Goal: Task Accomplishment & Management: Complete application form

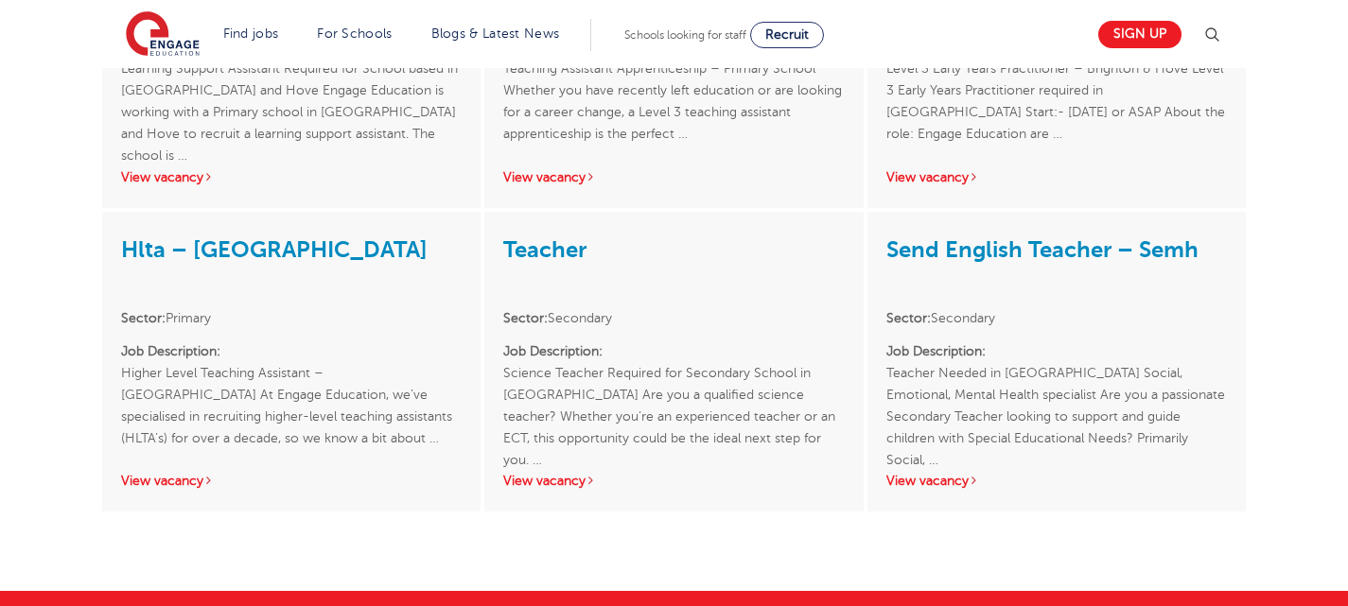
scroll to position [2193, 0]
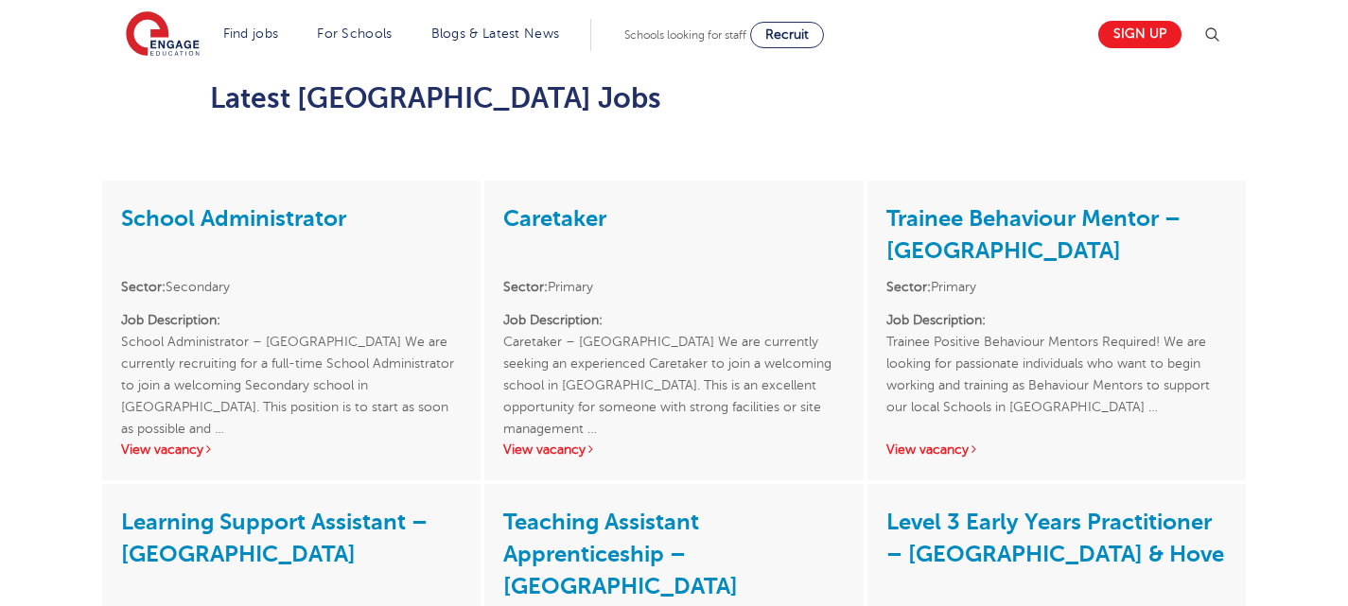
scroll to position [1596, 0]
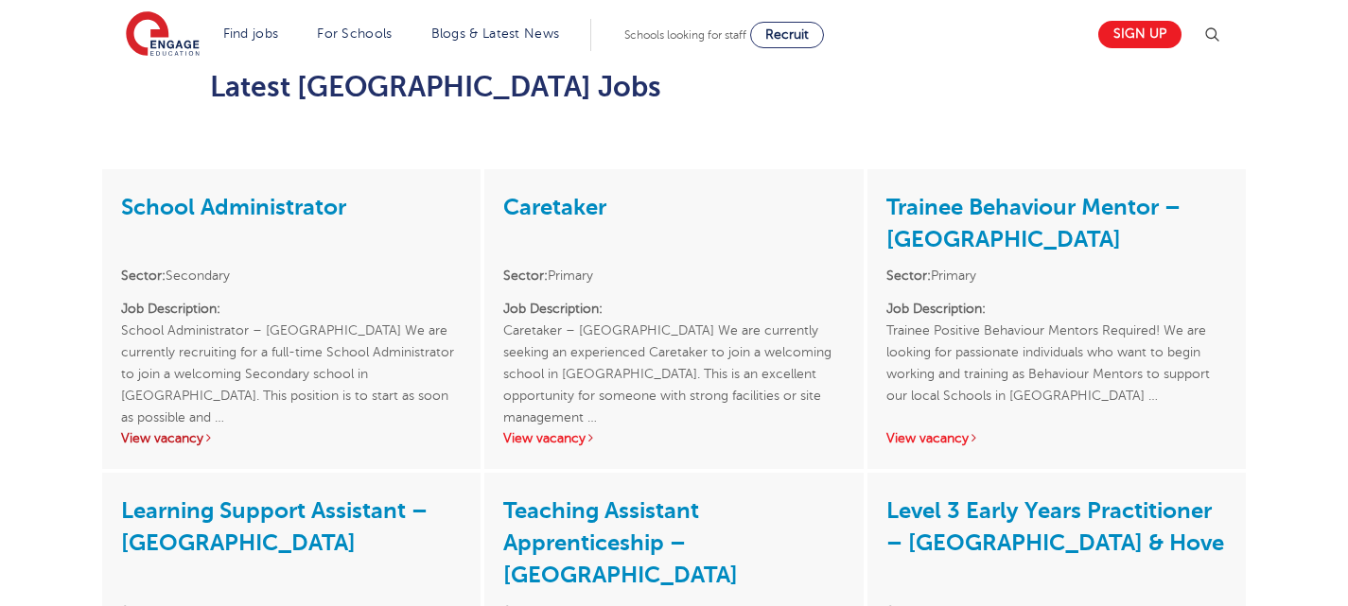
click at [171, 431] on link "View vacancy" at bounding box center [167, 438] width 93 height 14
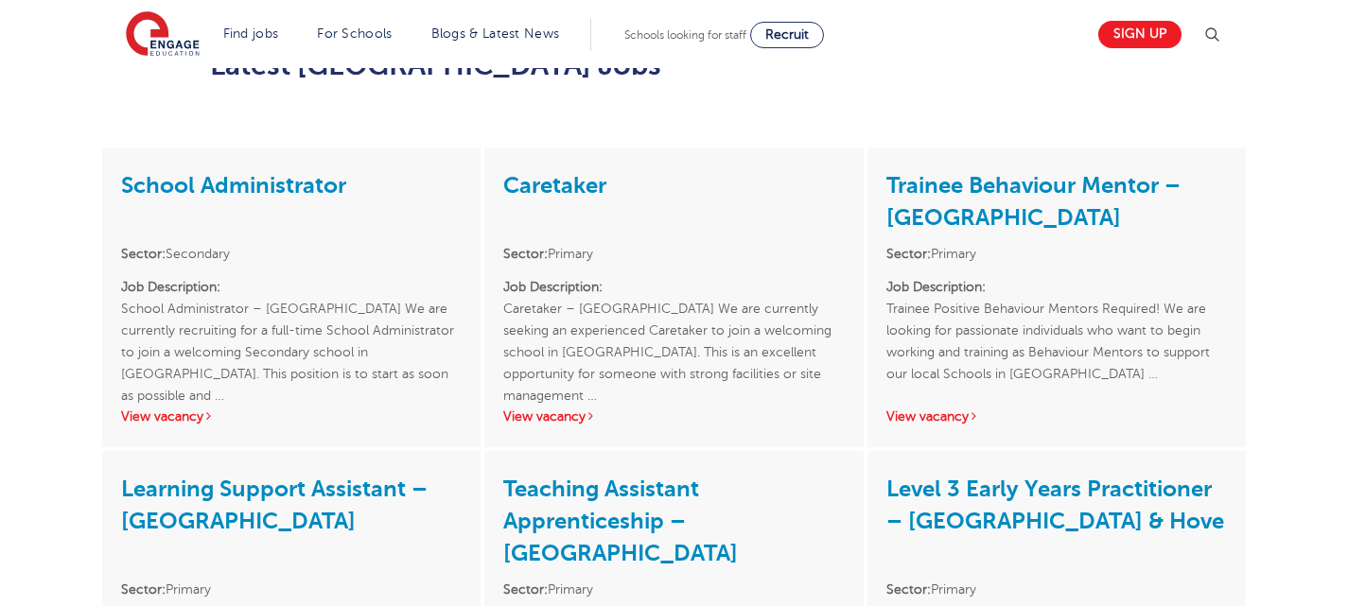
scroll to position [1615, 0]
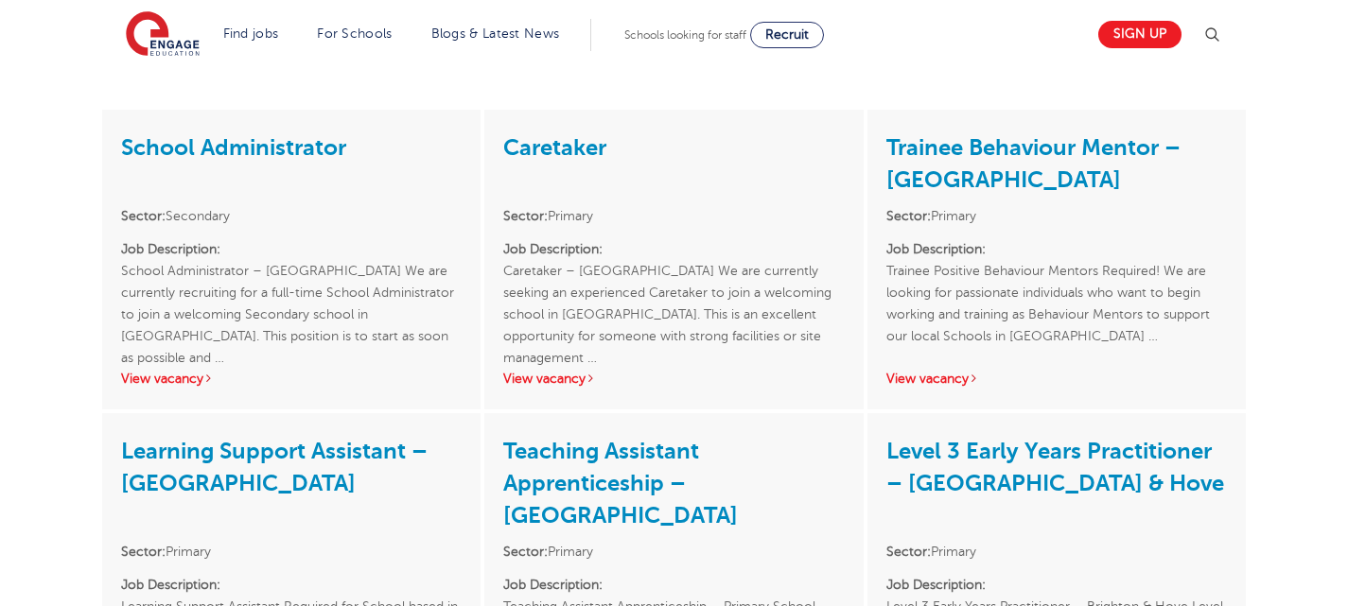
scroll to position [1655, 0]
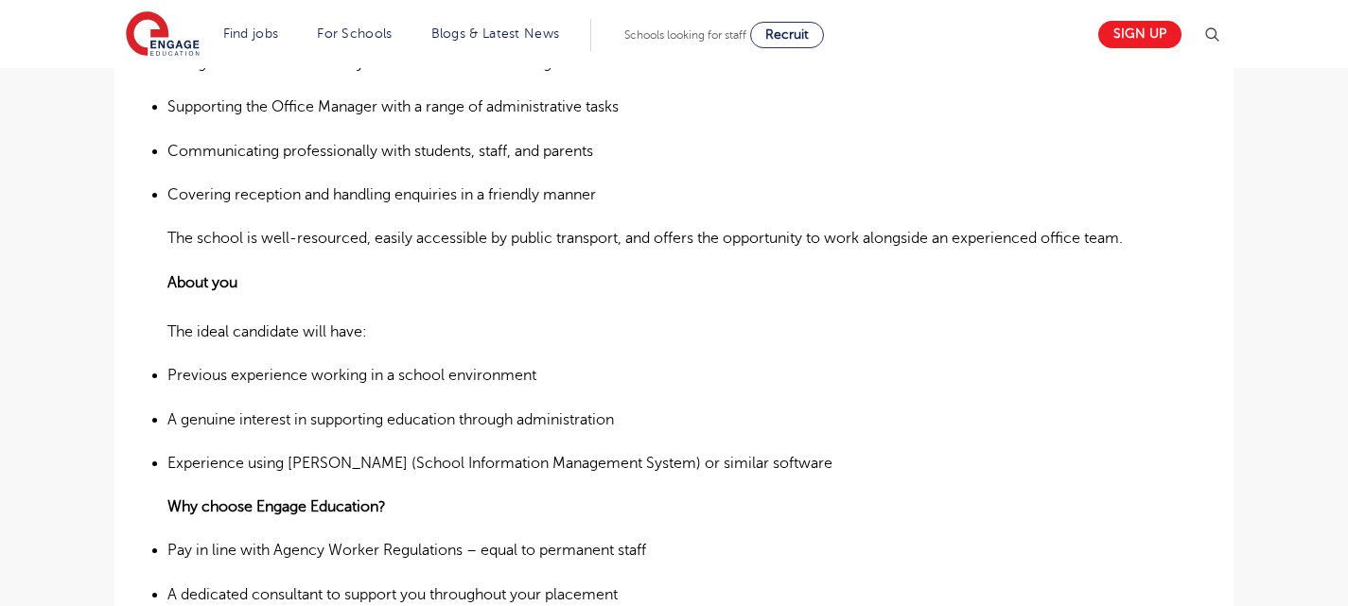
scroll to position [836, 0]
